Goal: Navigation & Orientation: Find specific page/section

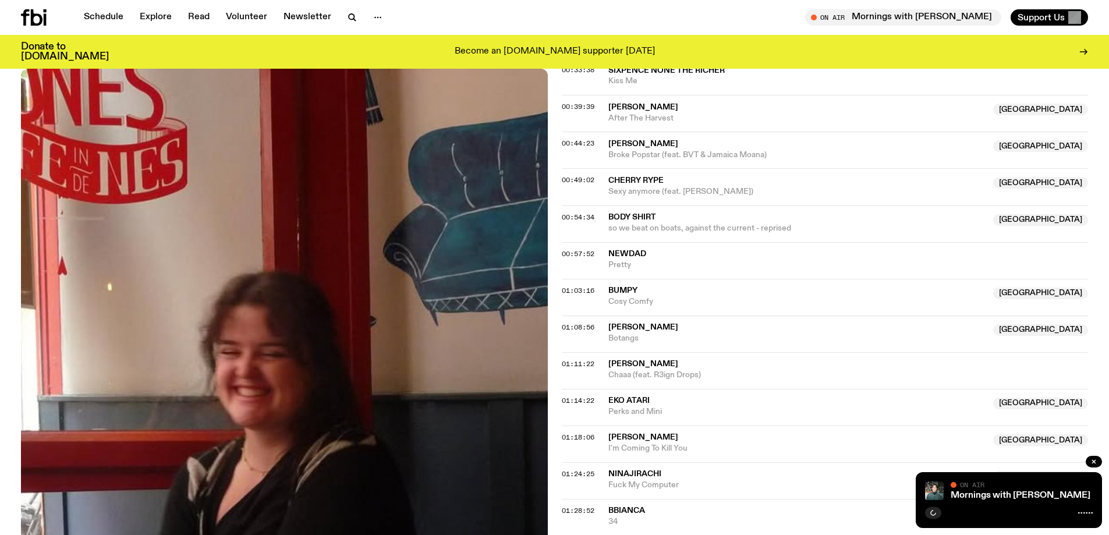
scroll to position [807, 0]
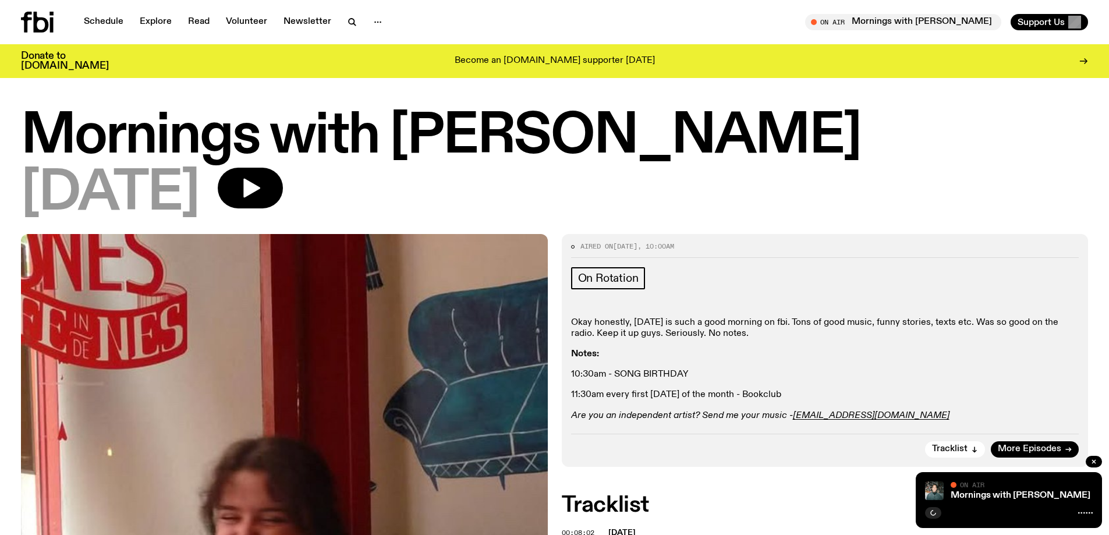
click at [1018, 507] on div at bounding box center [1009, 512] width 168 height 14
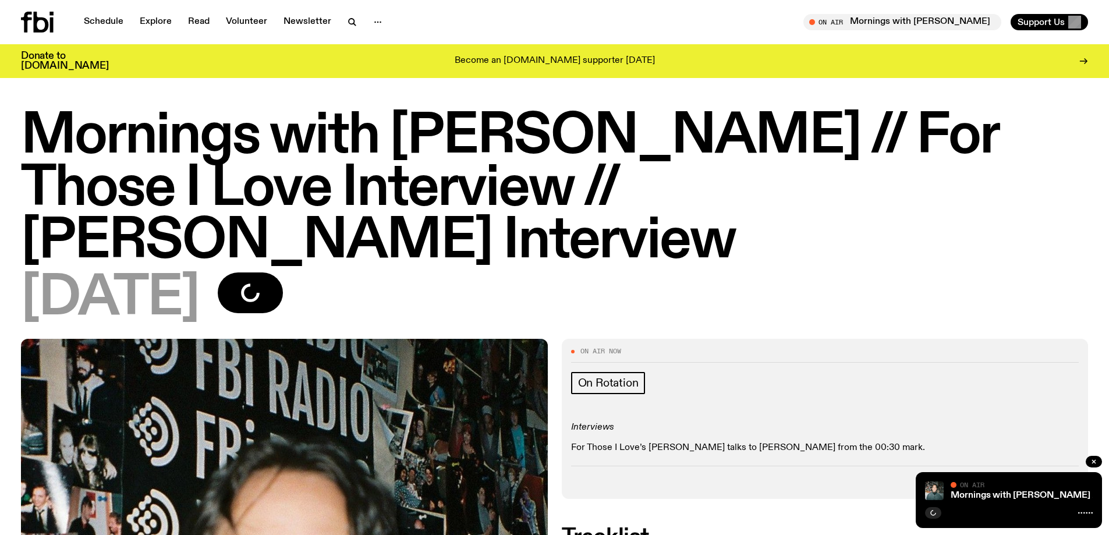
click at [981, 490] on div "Mornings with [PERSON_NAME] // For Those I Love Interview // DOBBY Interview Mo…" at bounding box center [1022, 491] width 142 height 19
drag, startPoint x: 195, startPoint y: 216, endPoint x: 191, endPoint y: 184, distance: 32.3
click at [195, 217] on h1 "Mornings with [PERSON_NAME] // For Those I Love Interview // [PERSON_NAME] Inte…" at bounding box center [554, 189] width 1067 height 157
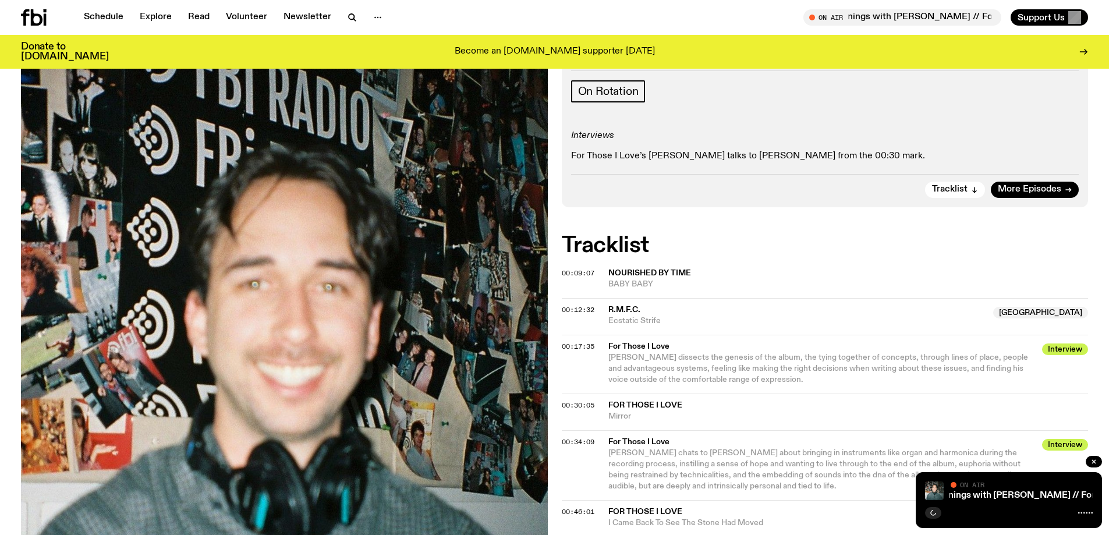
scroll to position [574, 0]
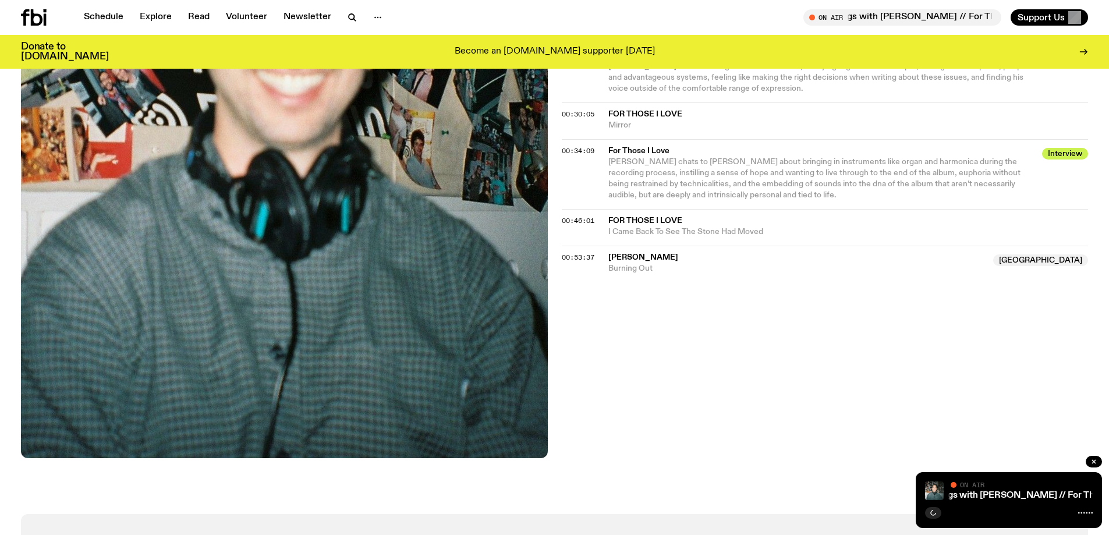
click at [638, 253] on span "[PERSON_NAME]" at bounding box center [644, 257] width 70 height 8
click at [1085, 511] on icon at bounding box center [1086, 512] width 15 height 9
click at [997, 496] on link "Mornings with [PERSON_NAME] // For Those I Love Interview // [PERSON_NAME] Inte…" at bounding box center [1094, 495] width 391 height 9
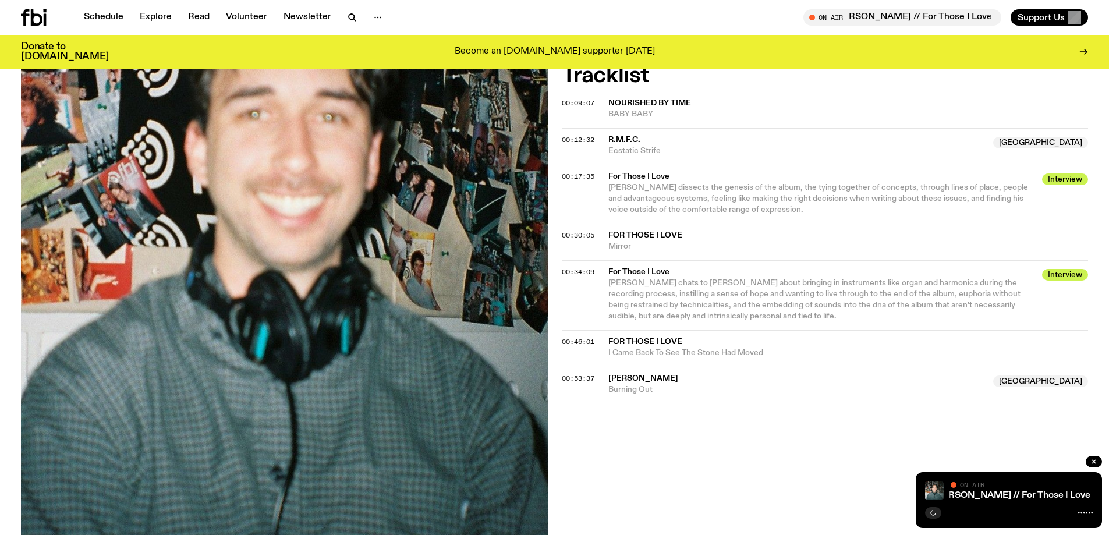
scroll to position [341, 0]
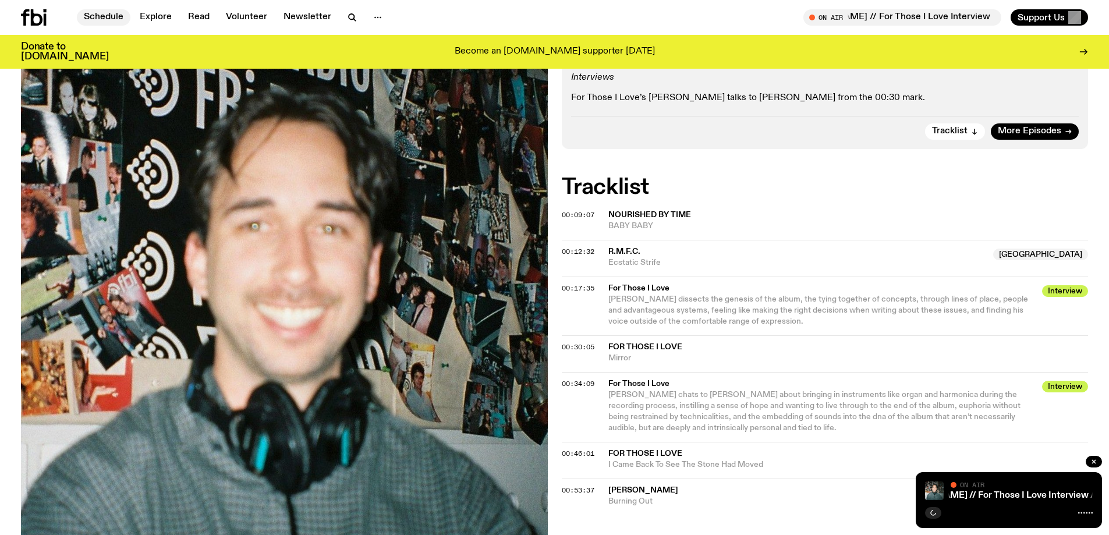
click at [87, 14] on link "Schedule" at bounding box center [104, 17] width 54 height 16
